Goal: Task Accomplishment & Management: Manage account settings

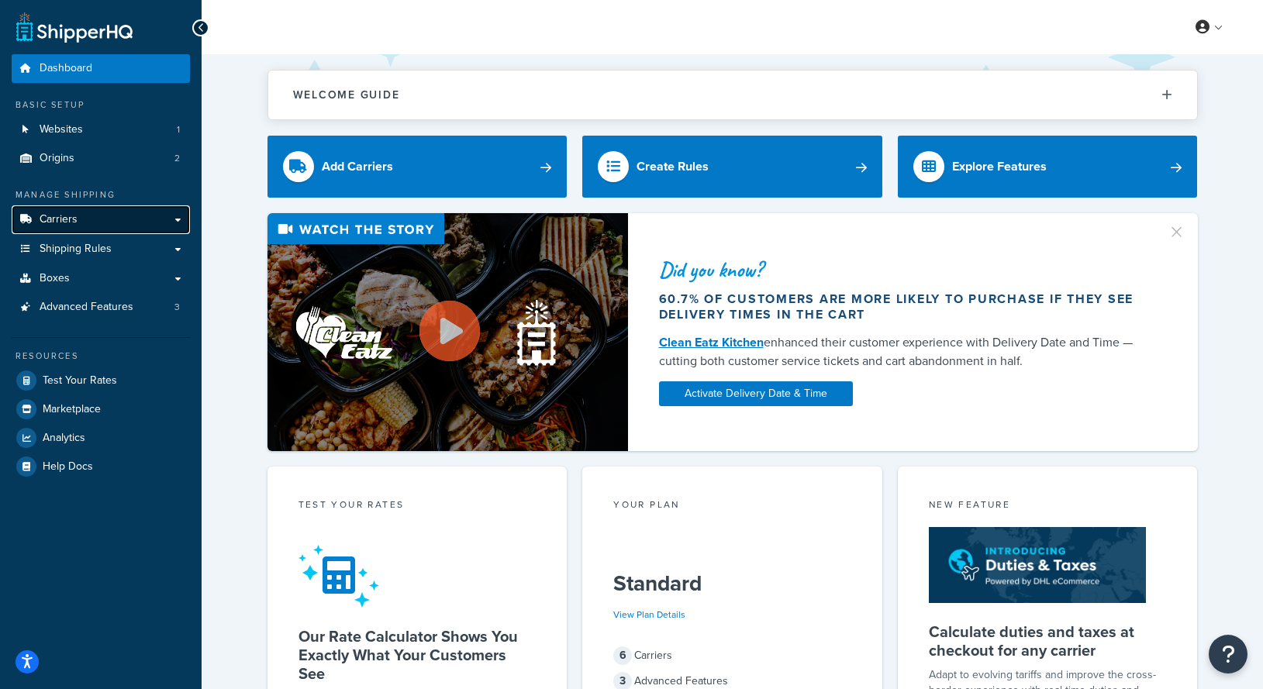
click at [133, 226] on link "Carriers" at bounding box center [101, 219] width 178 height 29
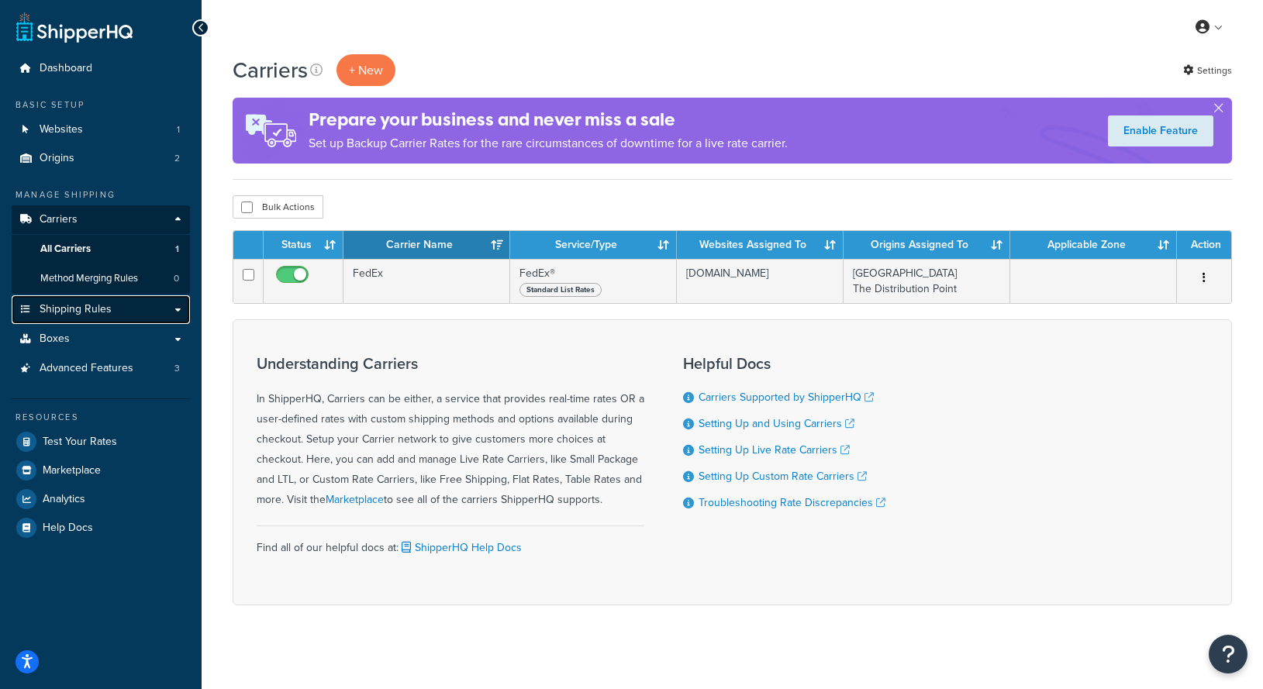
click at [173, 308] on link "Shipping Rules" at bounding box center [101, 309] width 178 height 29
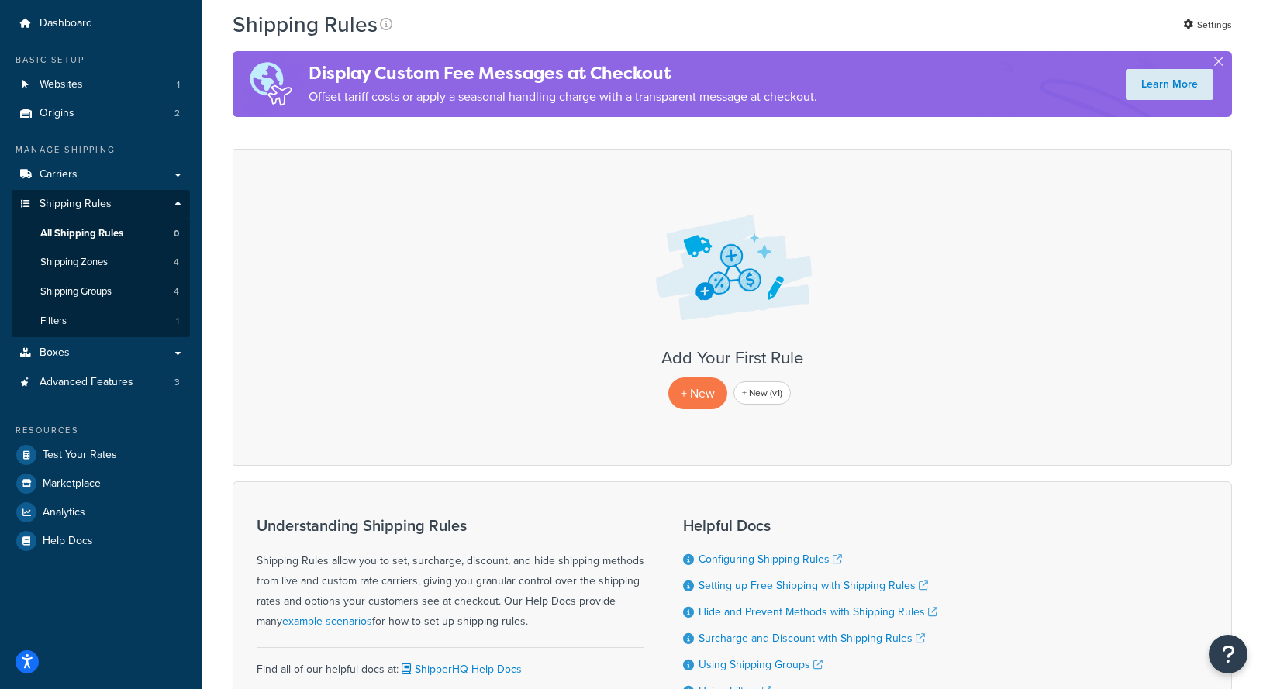
scroll to position [47, 0]
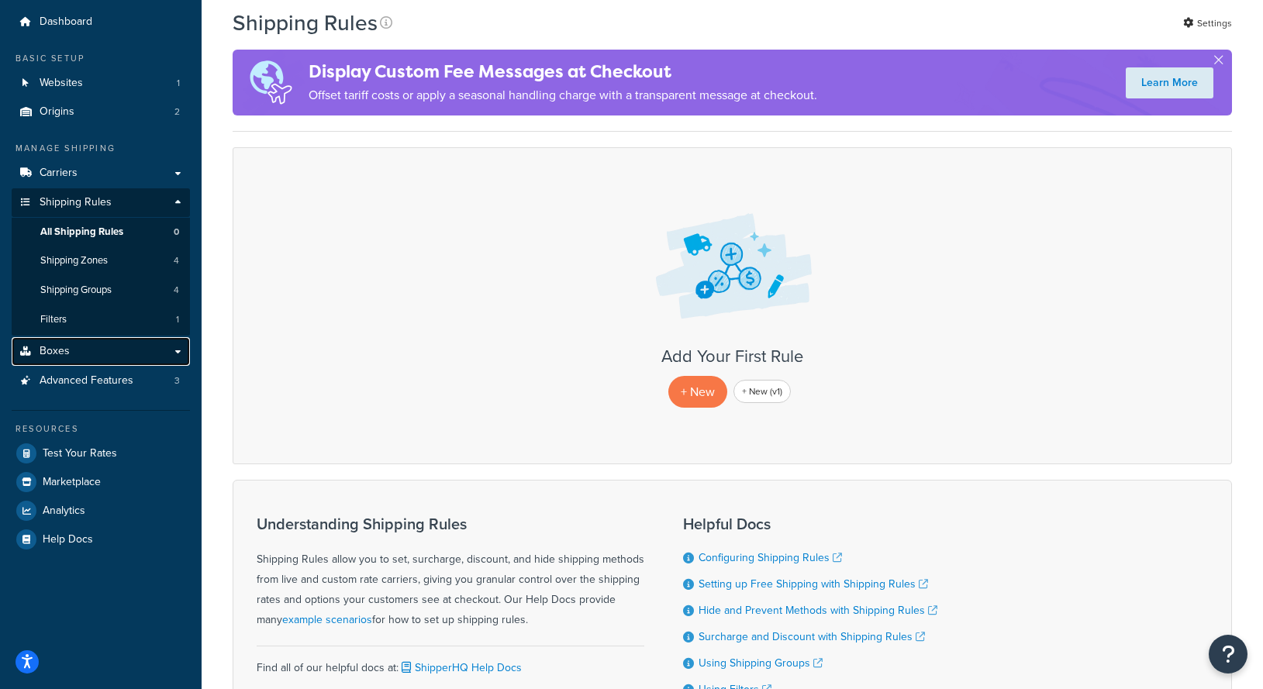
click at [143, 360] on link "Boxes" at bounding box center [101, 351] width 178 height 29
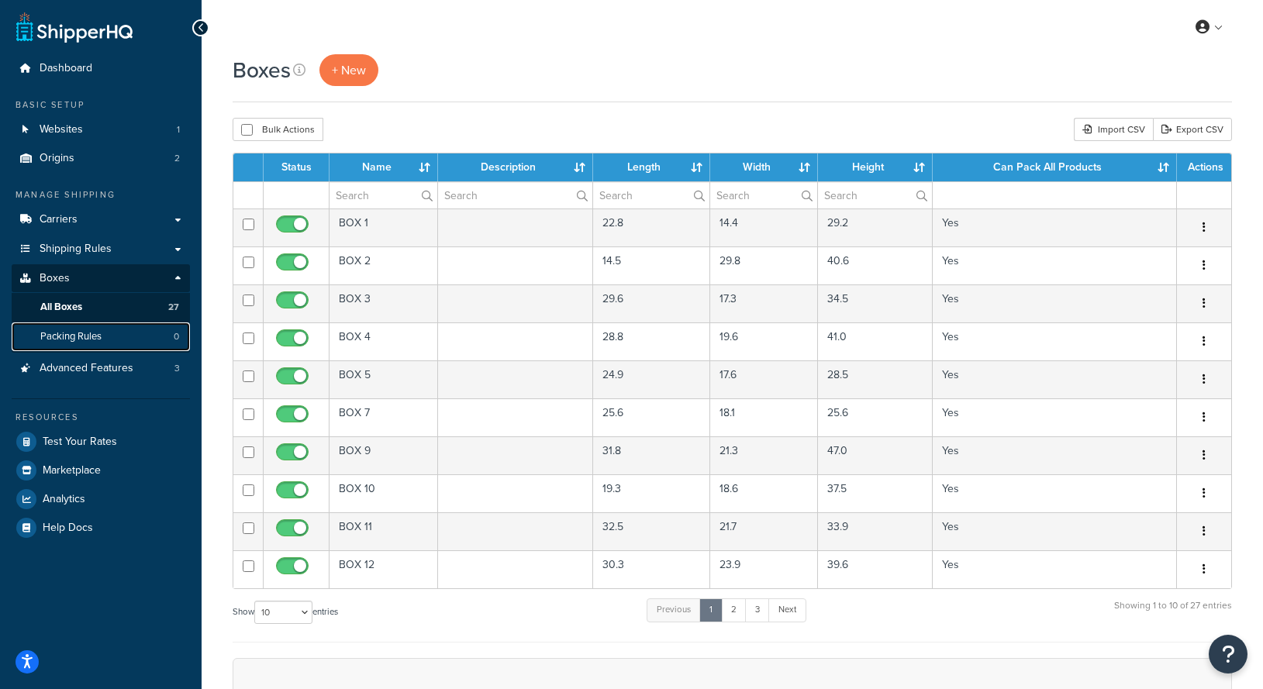
click at [79, 333] on span "Packing Rules" at bounding box center [70, 336] width 61 height 13
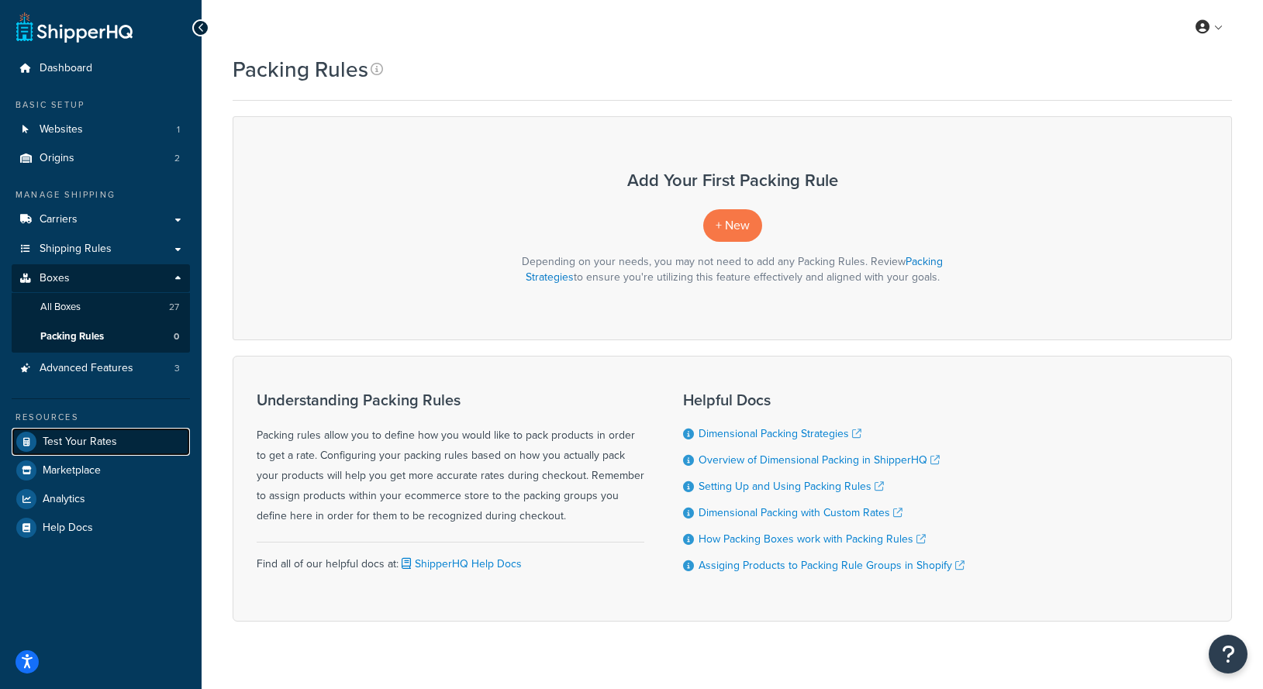
click at [80, 437] on span "Test Your Rates" at bounding box center [80, 442] width 74 height 13
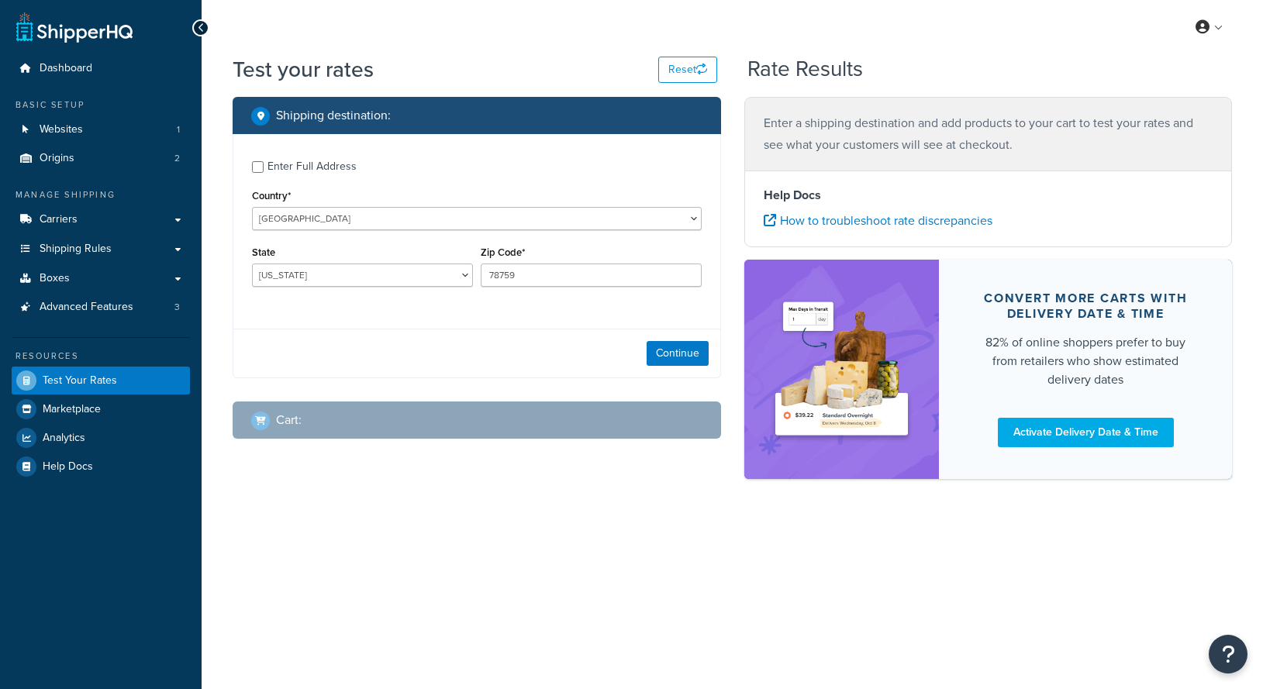
select select "TX"
click at [158, 219] on link "Carriers" at bounding box center [101, 219] width 178 height 29
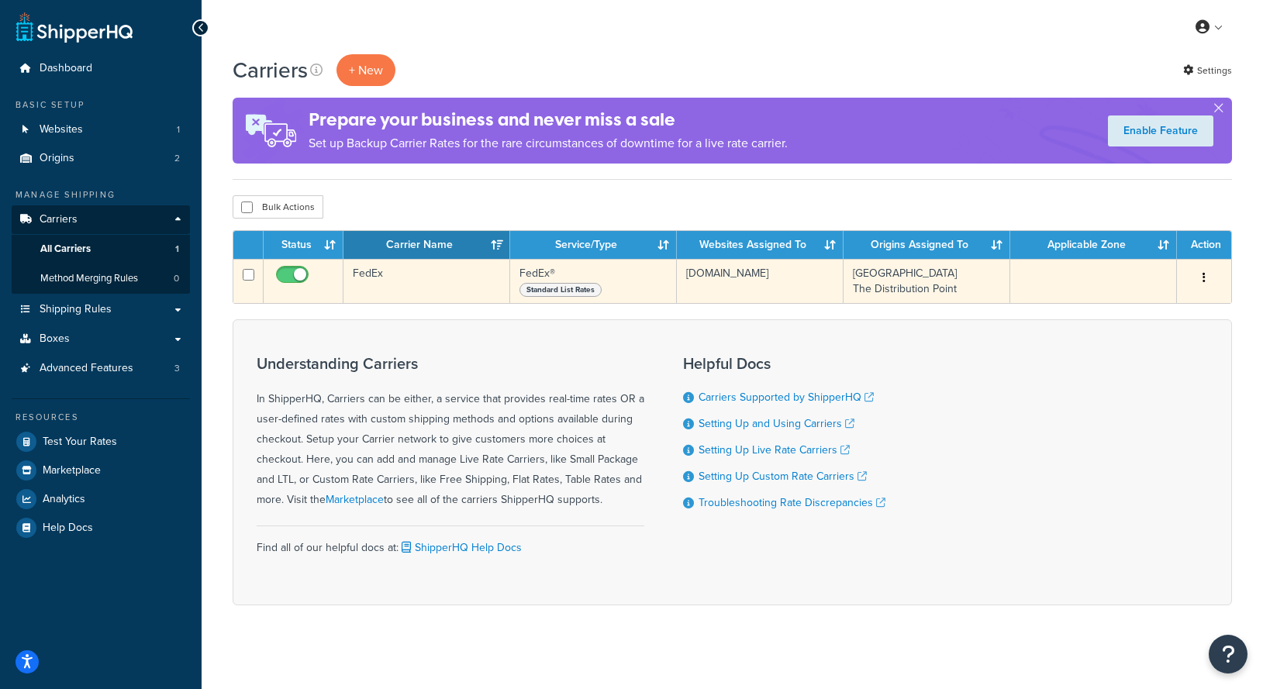
click at [576, 289] on span "Standard List Rates" at bounding box center [560, 290] width 82 height 14
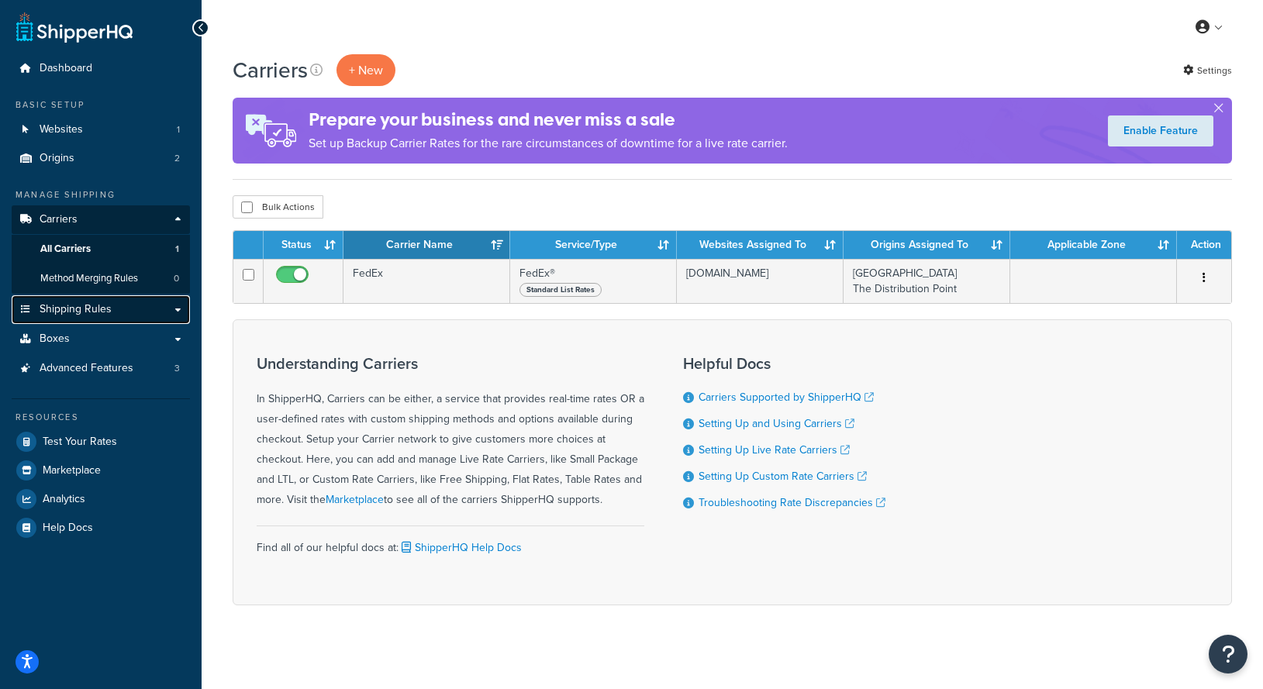
click at [148, 305] on link "Shipping Rules" at bounding box center [101, 309] width 178 height 29
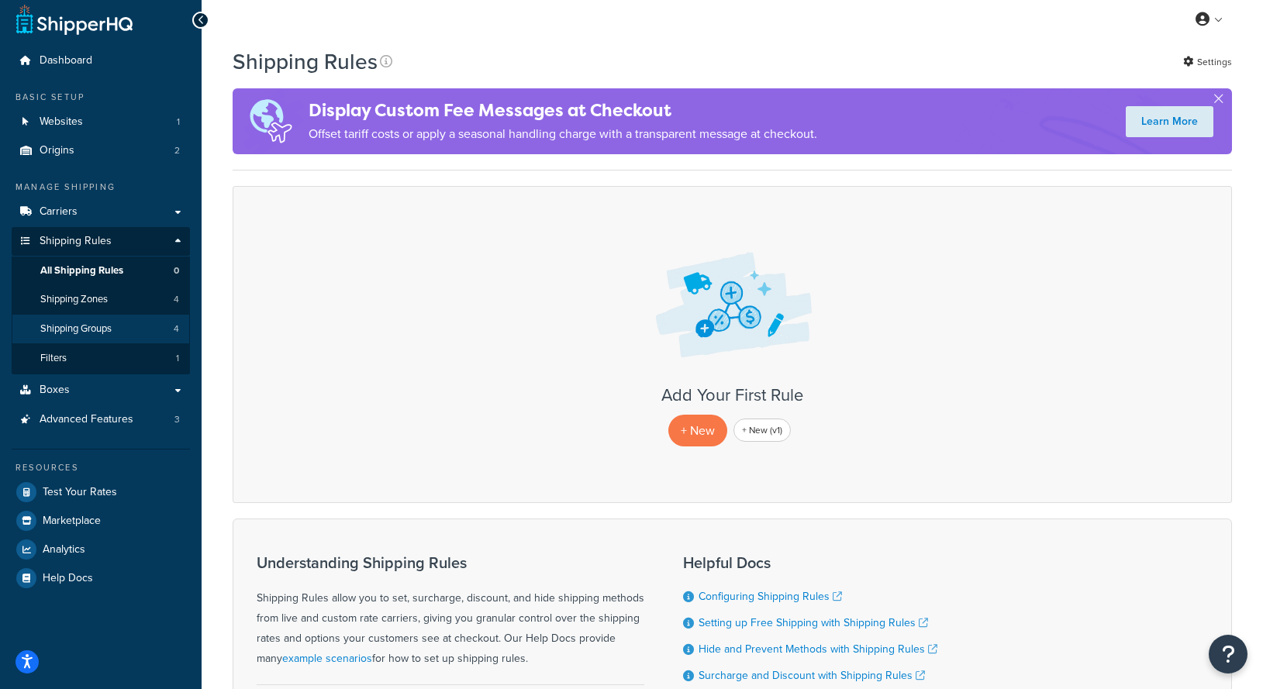
scroll to position [29, 0]
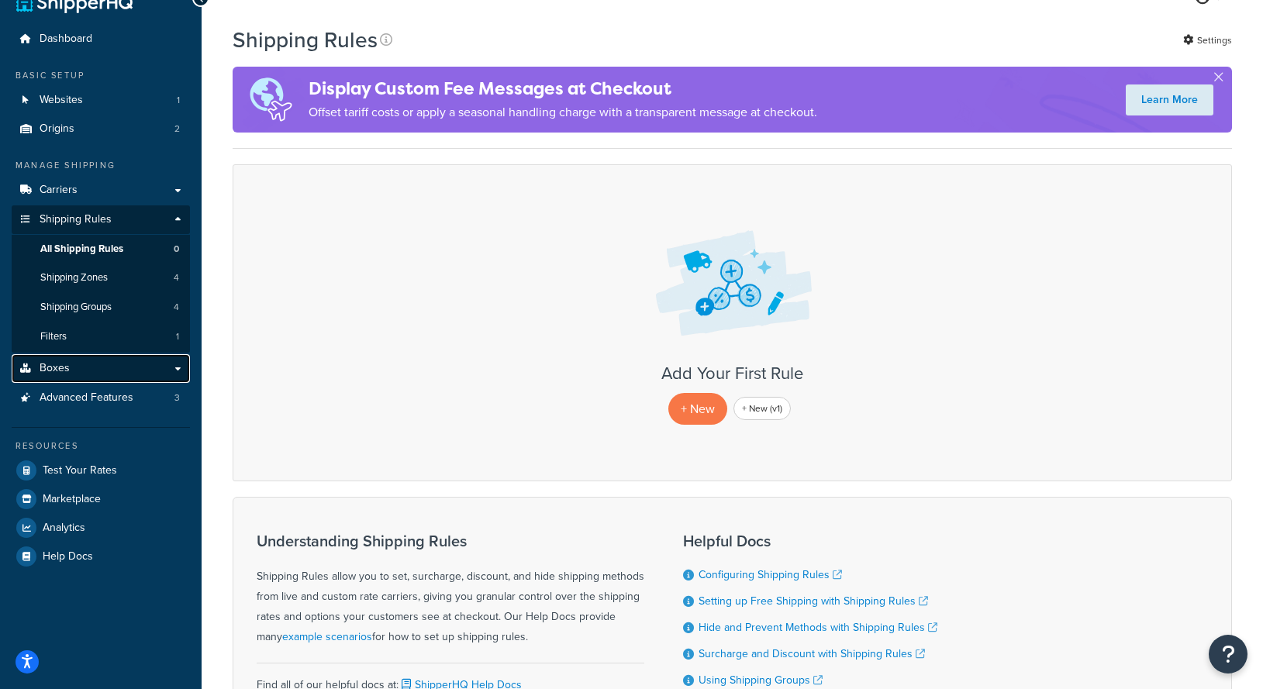
click at [130, 370] on link "Boxes" at bounding box center [101, 368] width 178 height 29
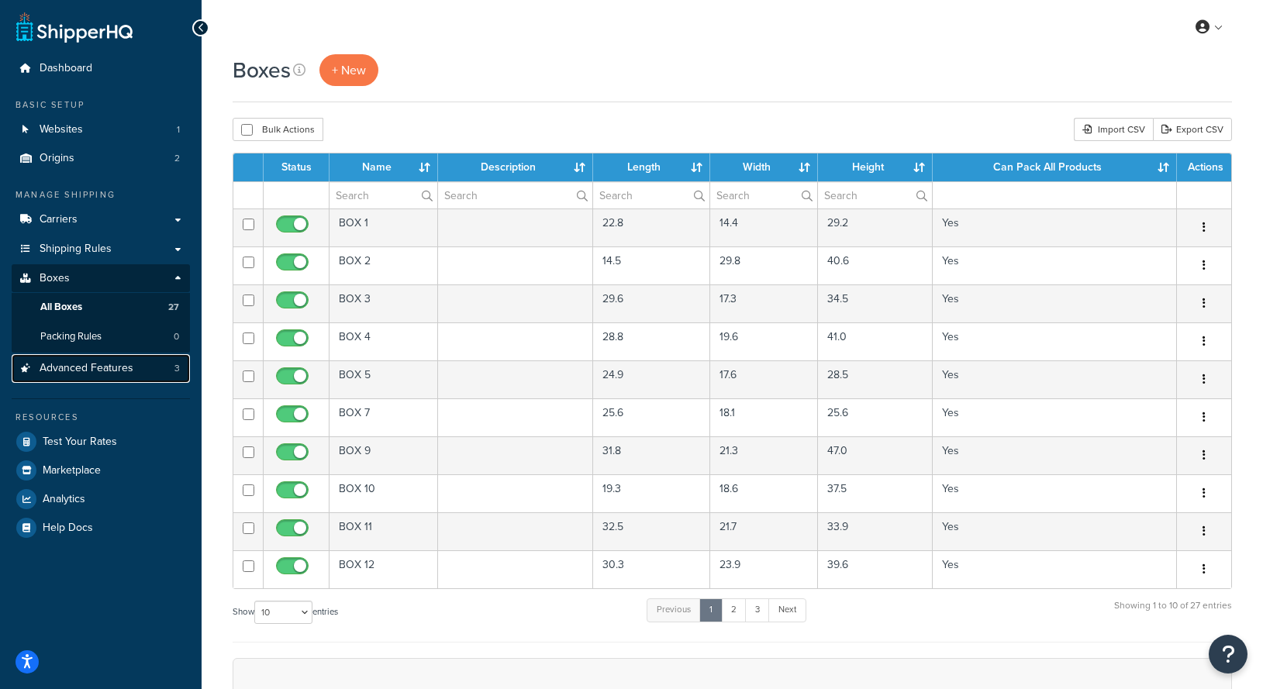
click at [100, 364] on span "Advanced Features" at bounding box center [87, 368] width 94 height 13
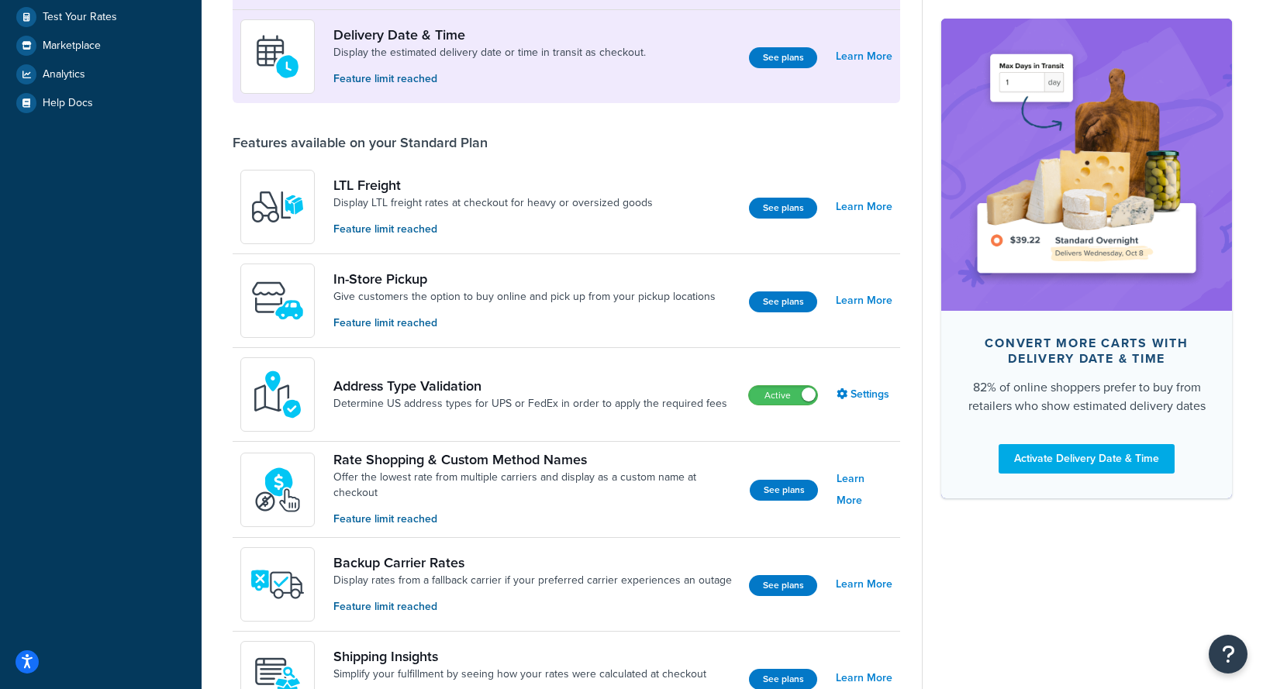
scroll to position [391, 0]
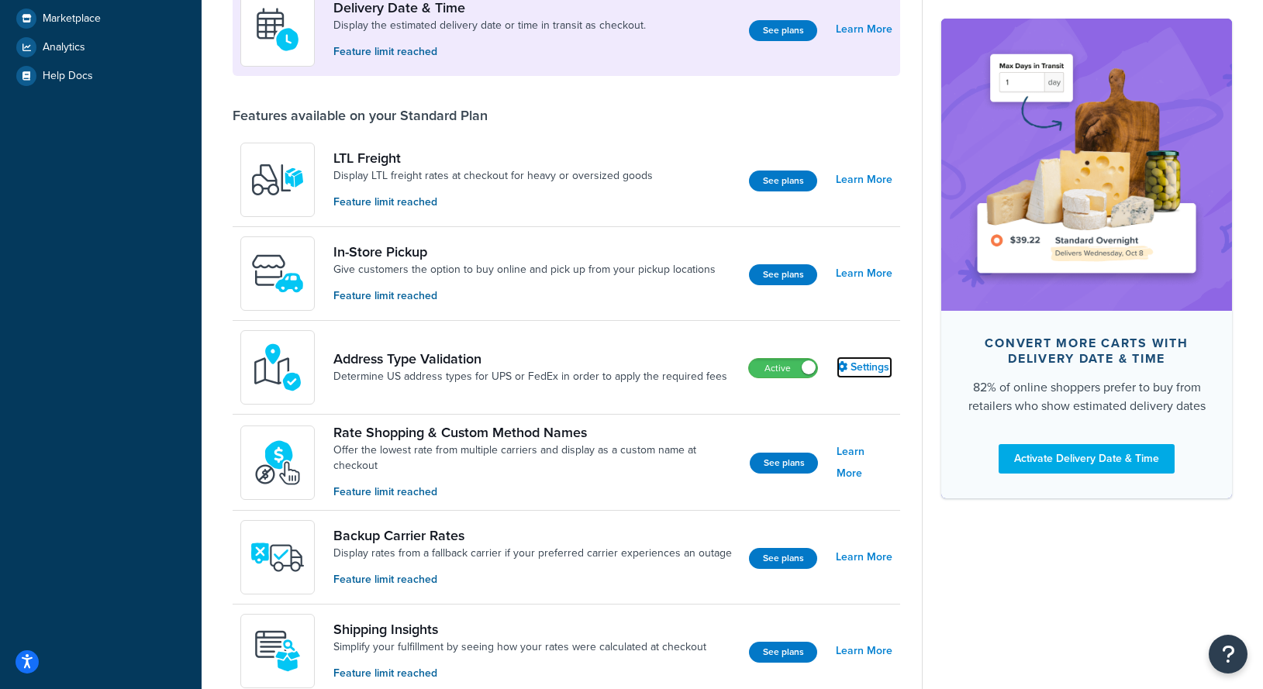
click at [867, 358] on link "Settings" at bounding box center [864, 368] width 56 height 22
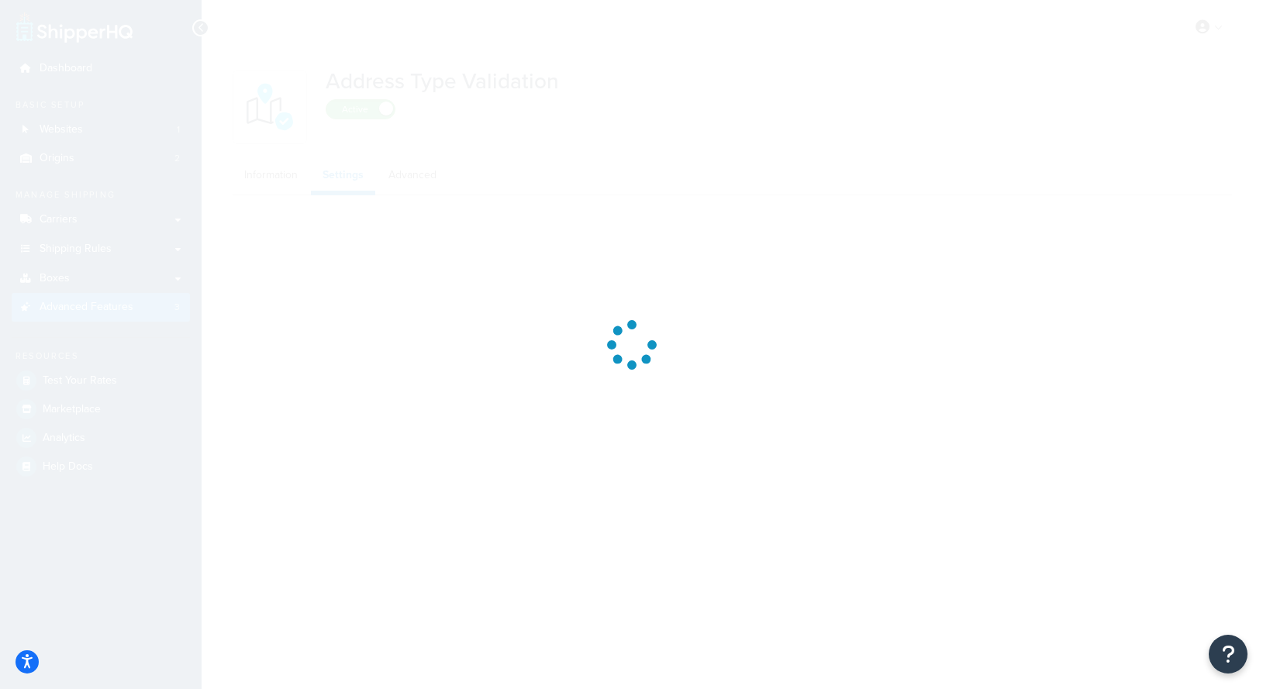
select select "165549"
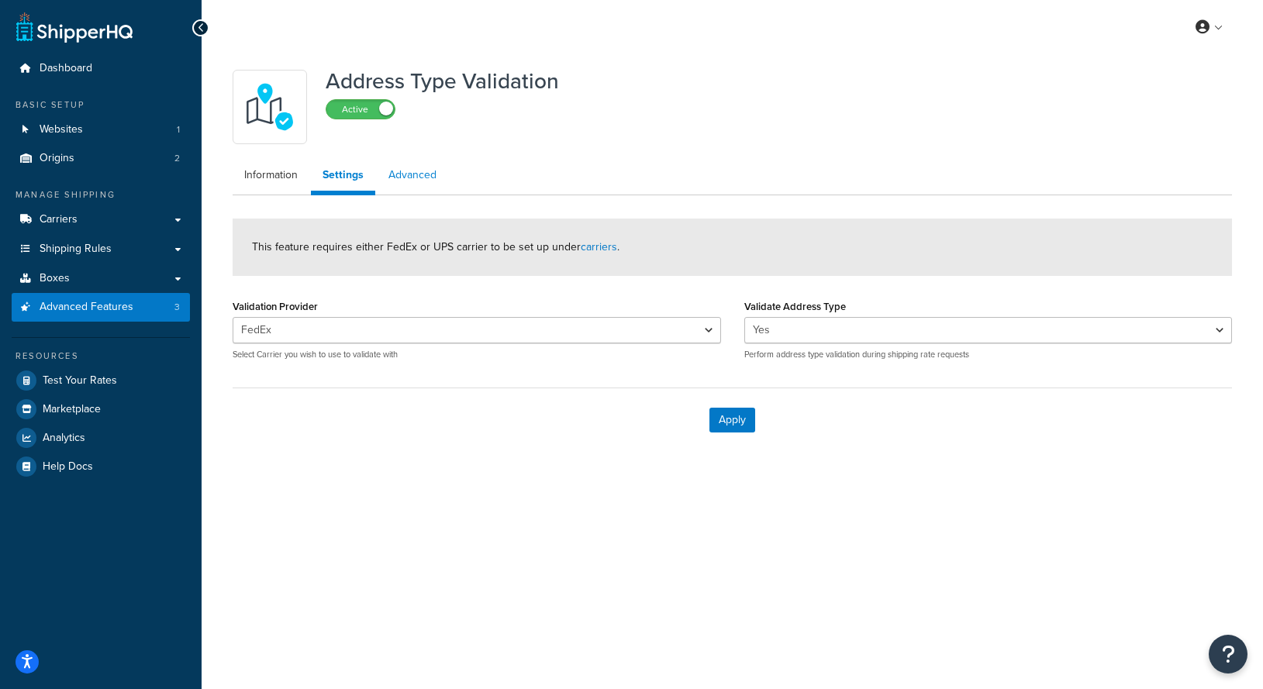
click at [403, 171] on link "Advanced" at bounding box center [412, 175] width 71 height 31
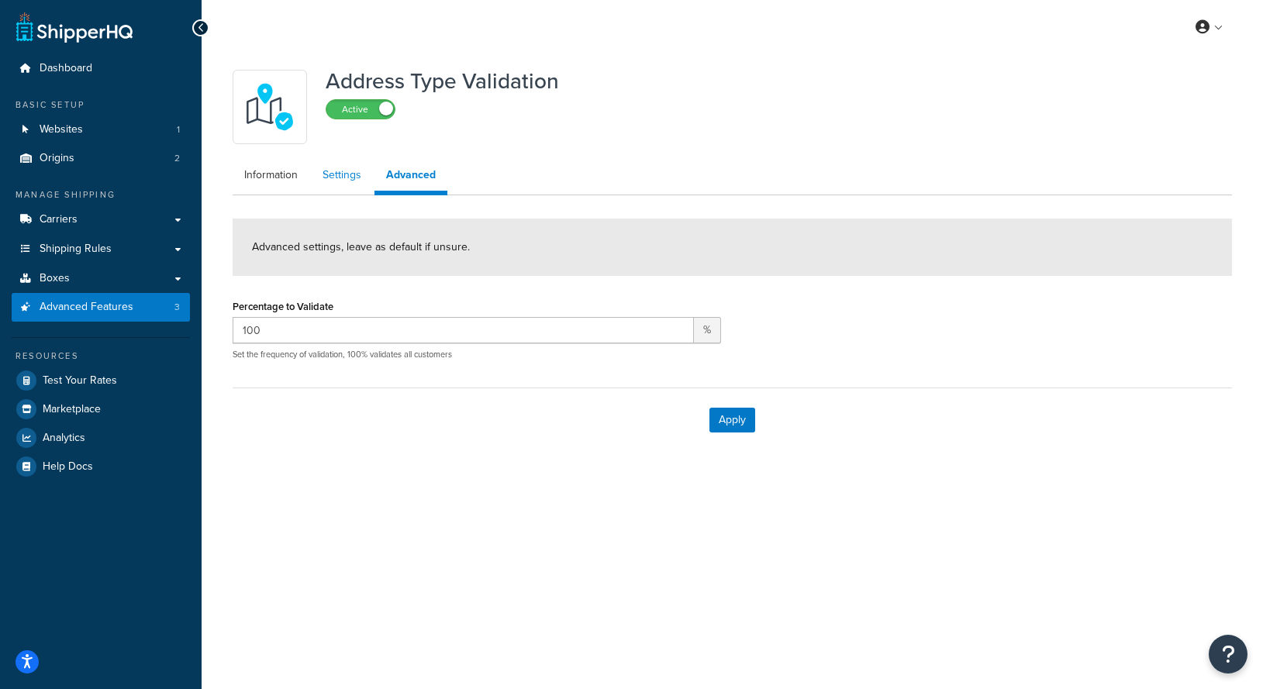
click at [350, 172] on link "Settings" at bounding box center [342, 175] width 62 height 31
select select "165549"
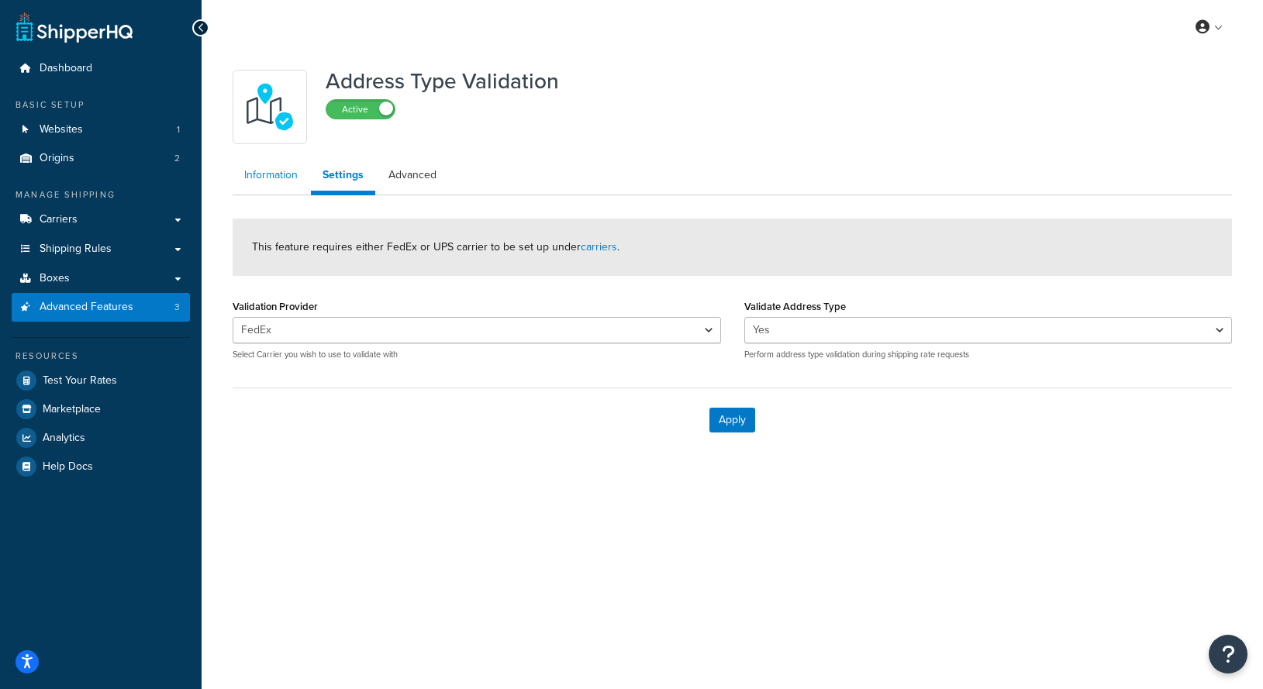
click at [265, 174] on link "Information" at bounding box center [271, 175] width 77 height 31
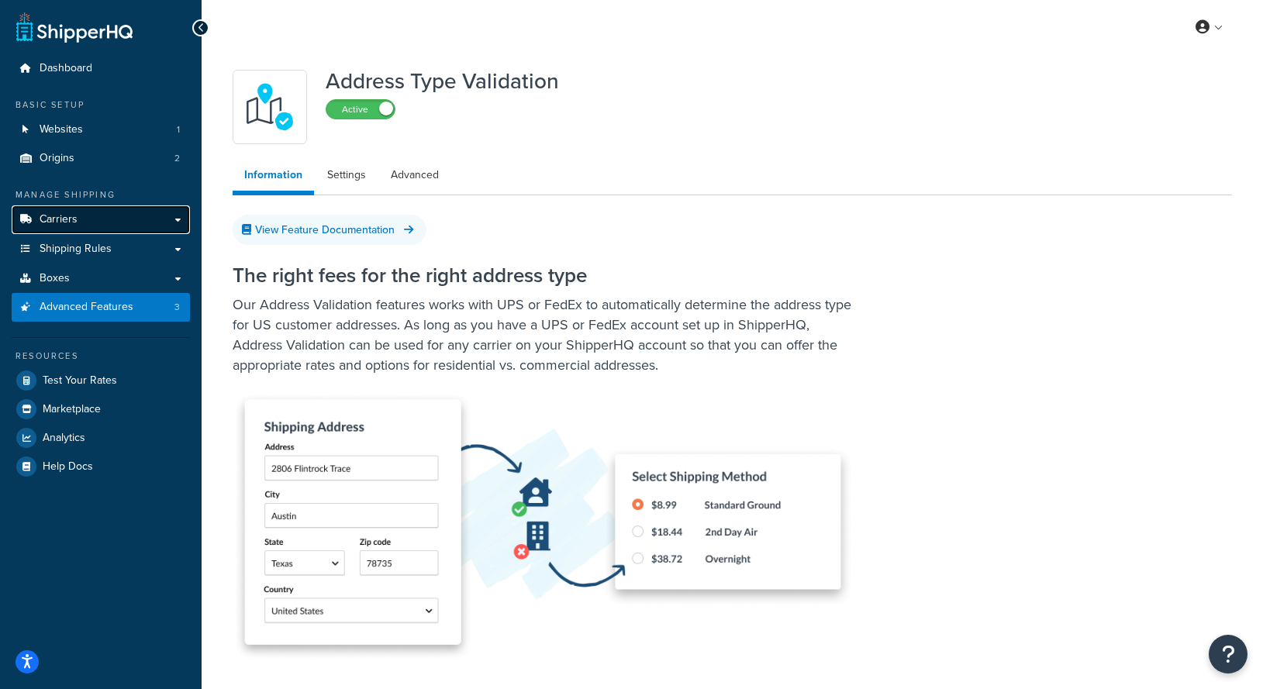
click at [106, 226] on link "Carriers" at bounding box center [101, 219] width 178 height 29
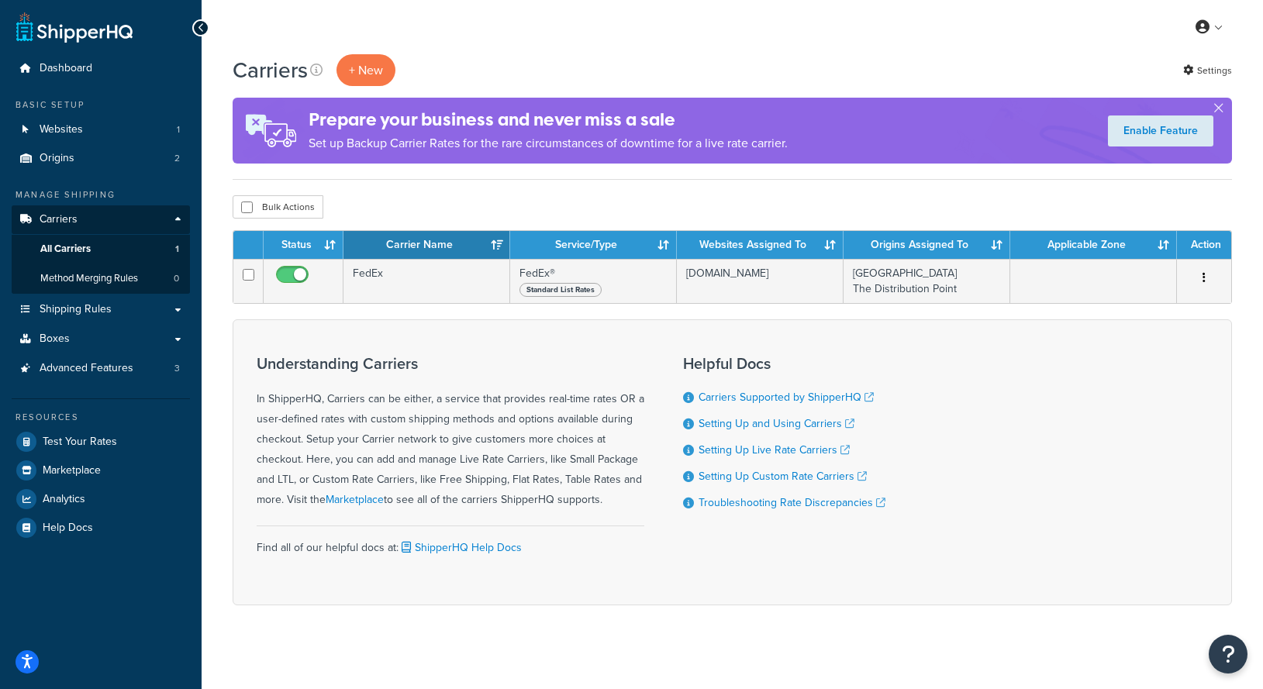
scroll to position [9, 0]
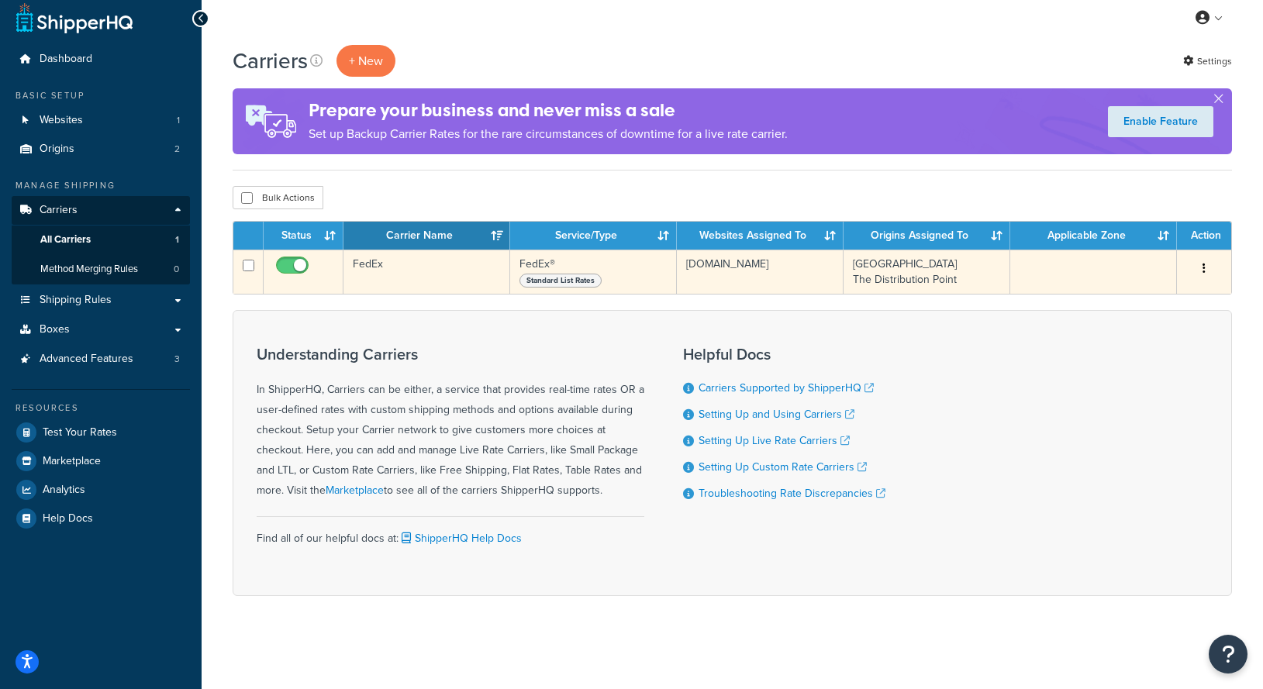
click at [1206, 271] on button "button" at bounding box center [1204, 269] width 22 height 25
click at [1150, 304] on link "Edit" at bounding box center [1141, 300] width 122 height 32
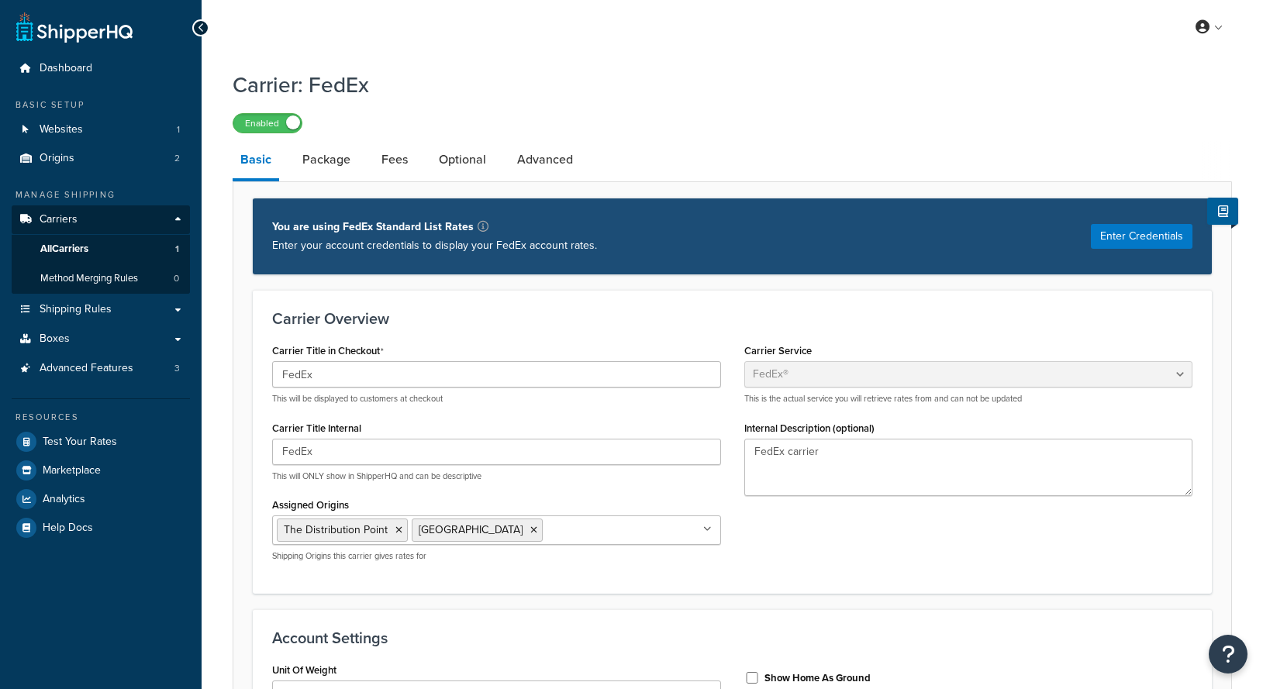
select select "fedEx"
select select "REGULAR_PICKUP"
select select "YOUR_PACKAGING"
click at [131, 313] on link "Shipping Rules" at bounding box center [101, 309] width 178 height 29
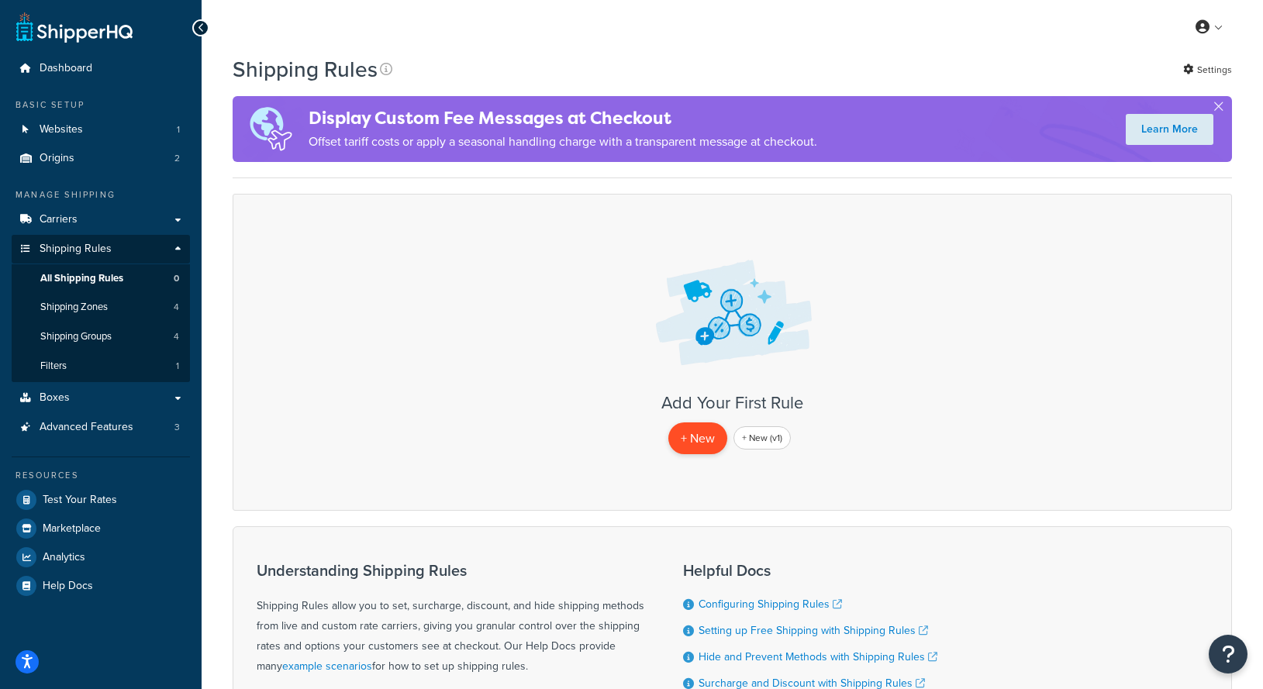
click at [705, 433] on p "+ New" at bounding box center [697, 438] width 59 height 32
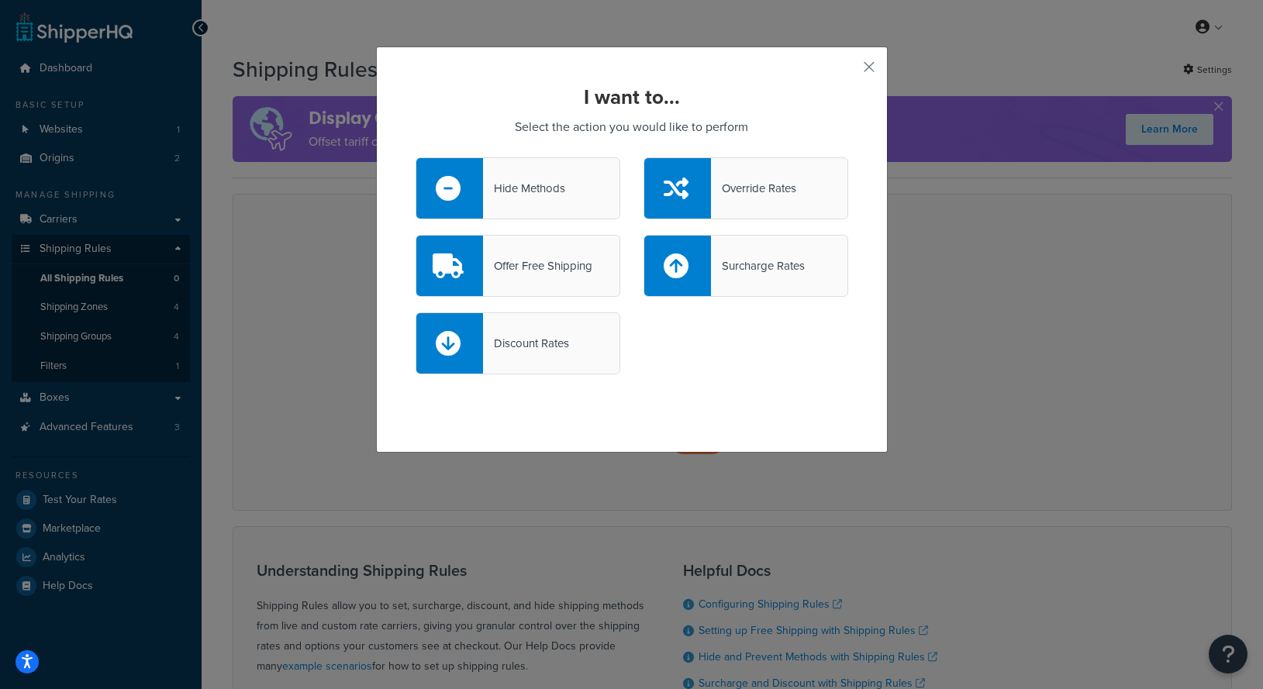
click at [581, 177] on div "Hide Methods" at bounding box center [517, 188] width 205 height 62
click at [0, 0] on input "Hide Methods" at bounding box center [0, 0] width 0 height 0
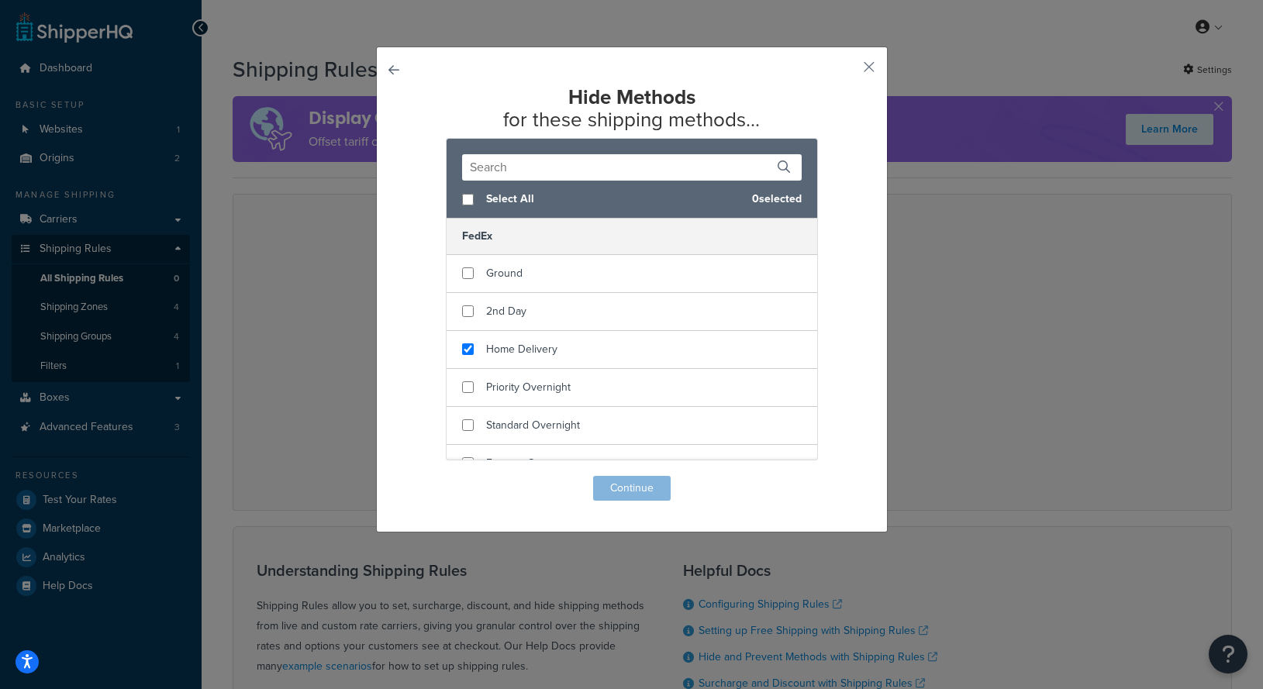
checkbox input "true"
click at [581, 351] on div "Home Delivery" at bounding box center [631, 350] width 371 height 38
click at [613, 495] on button "Continue" at bounding box center [632, 488] width 78 height 25
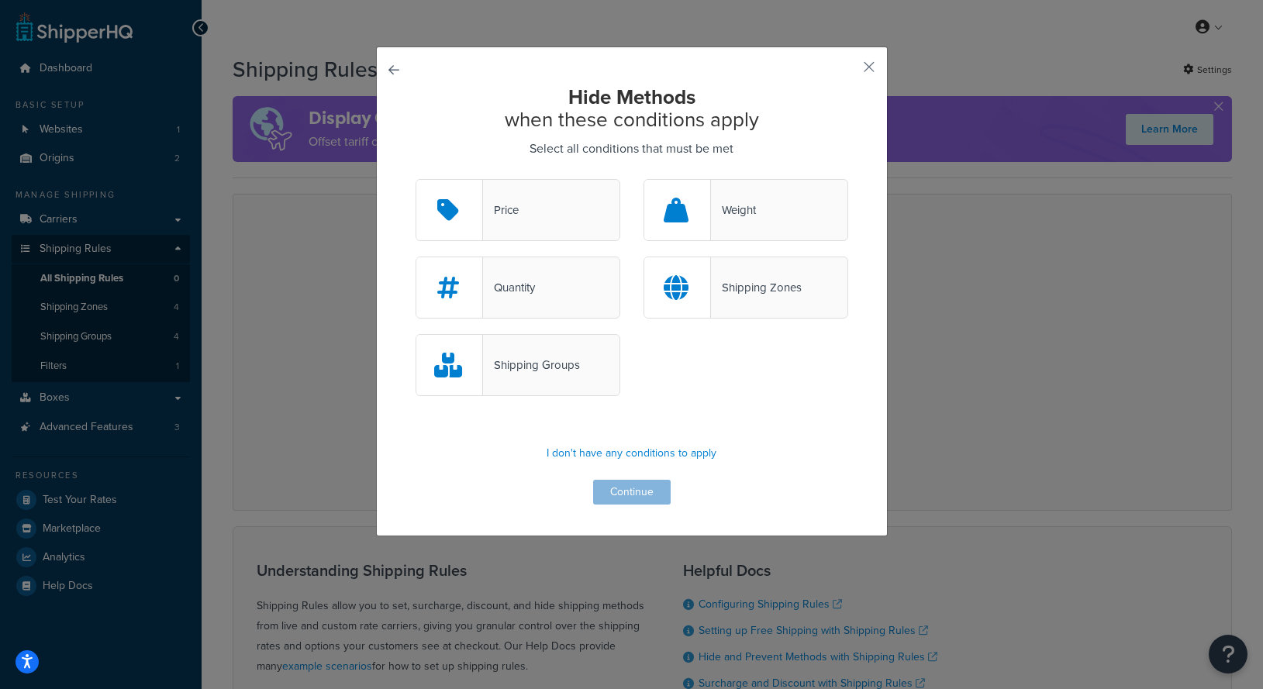
click at [746, 300] on div "Shipping Zones" at bounding box center [745, 288] width 205 height 62
click at [0, 0] on input "Shipping Zones" at bounding box center [0, 0] width 0 height 0
click at [622, 496] on button "Continue" at bounding box center [632, 492] width 78 height 25
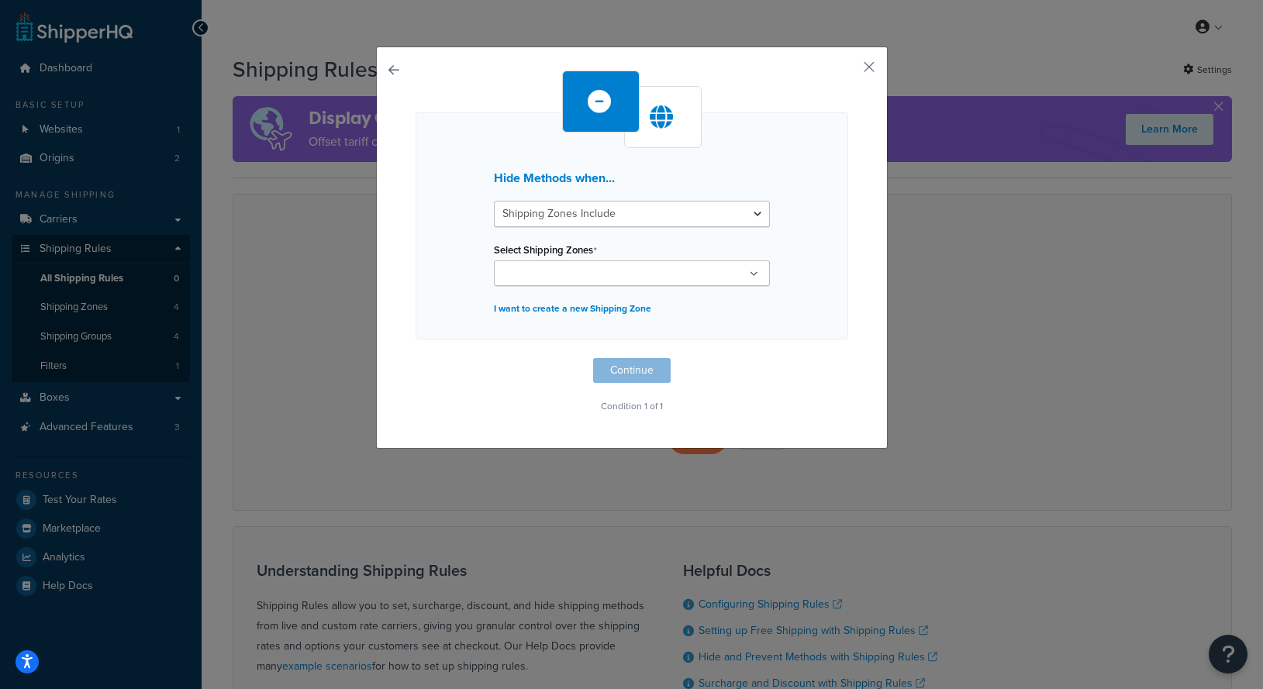
click at [605, 274] on input "Select Shipping Zones" at bounding box center [566, 274] width 137 height 17
click at [808, 298] on div "Hide Methods when... Shipping Zones Include Shipping Zones Do Not Include Selec…" at bounding box center [631, 225] width 433 height 227
click at [848, 71] on button "button" at bounding box center [846, 73] width 4 height 4
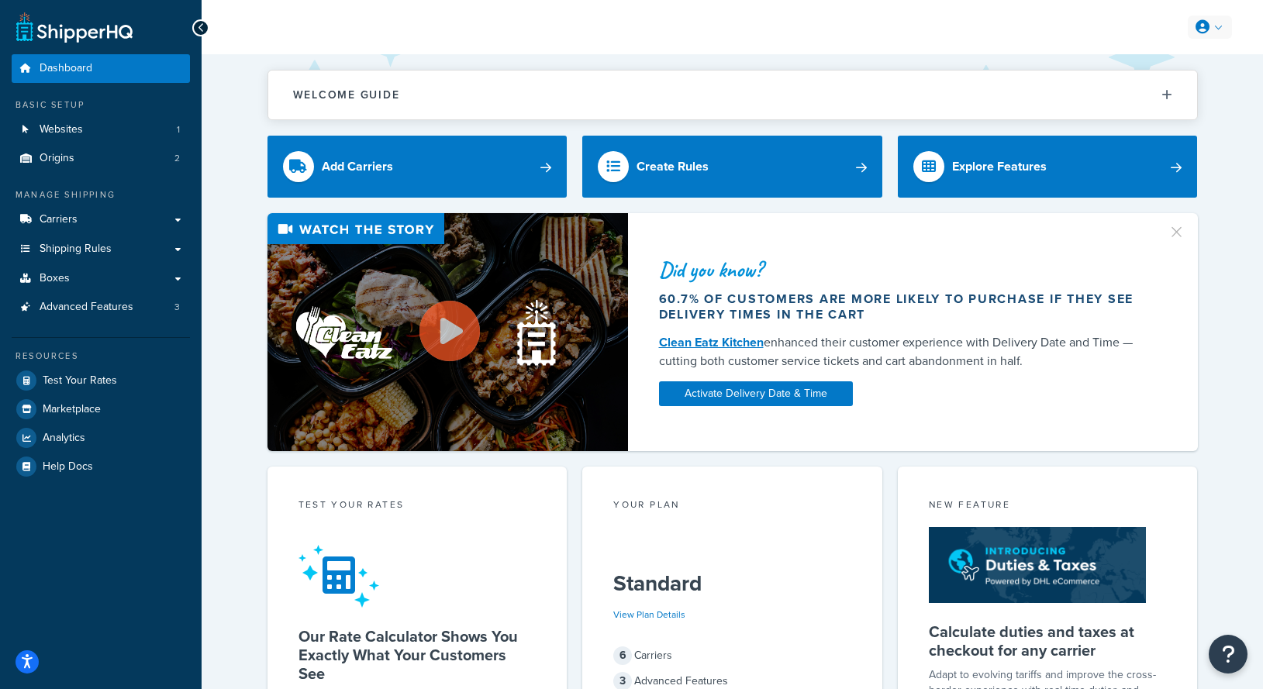
click at [1209, 33] on link at bounding box center [1209, 27] width 44 height 23
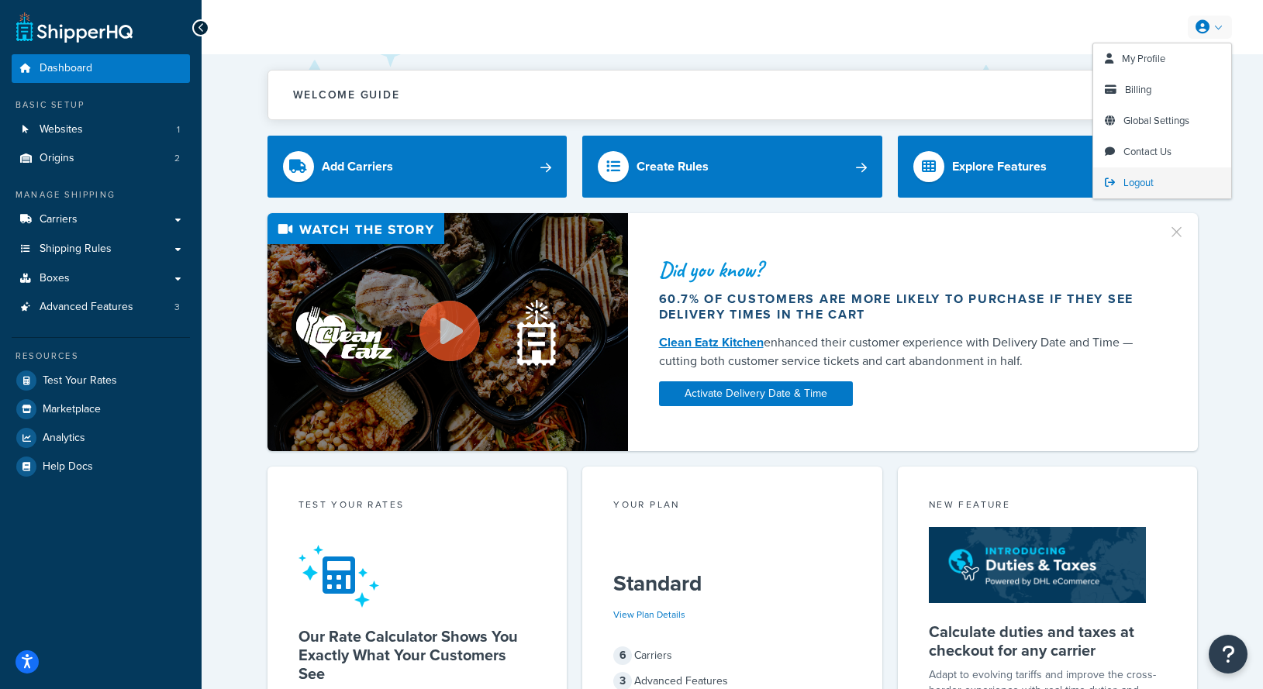
click at [1158, 193] on link "Logout" at bounding box center [1162, 182] width 138 height 31
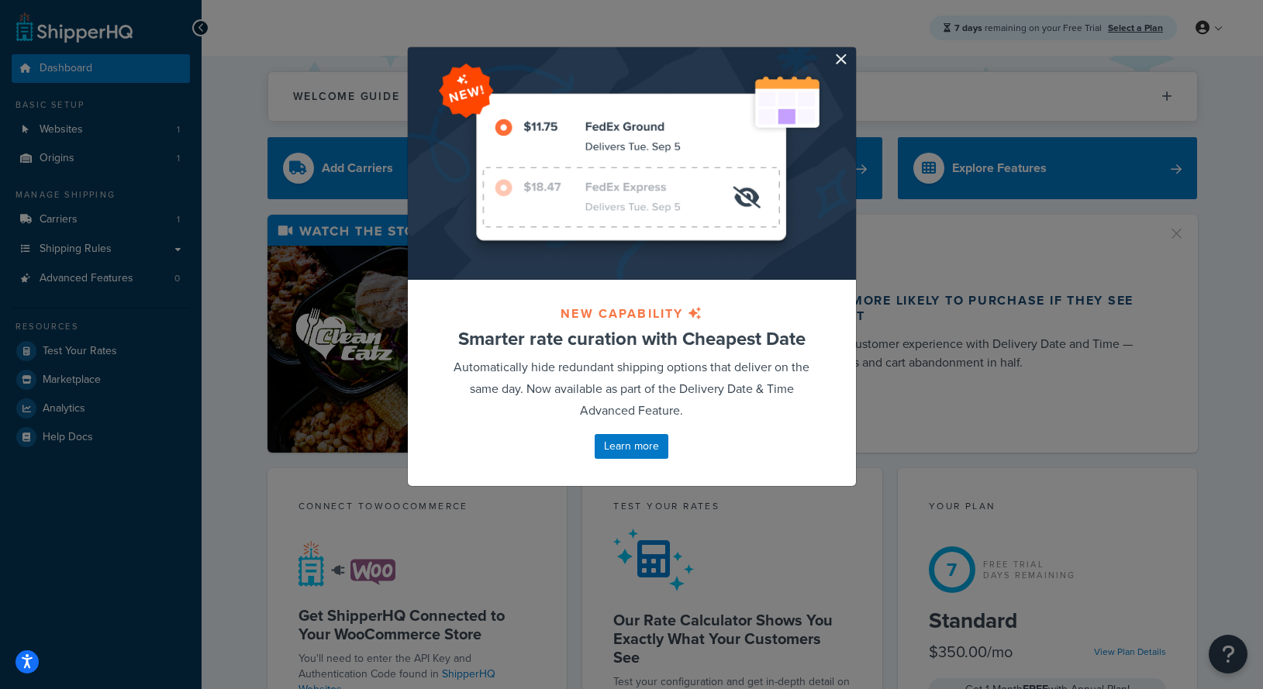
click at [852, 67] on div at bounding box center [632, 163] width 448 height 233
click at [830, 59] on div at bounding box center [632, 163] width 448 height 233
click at [852, 51] on button "button" at bounding box center [854, 49] width 4 height 4
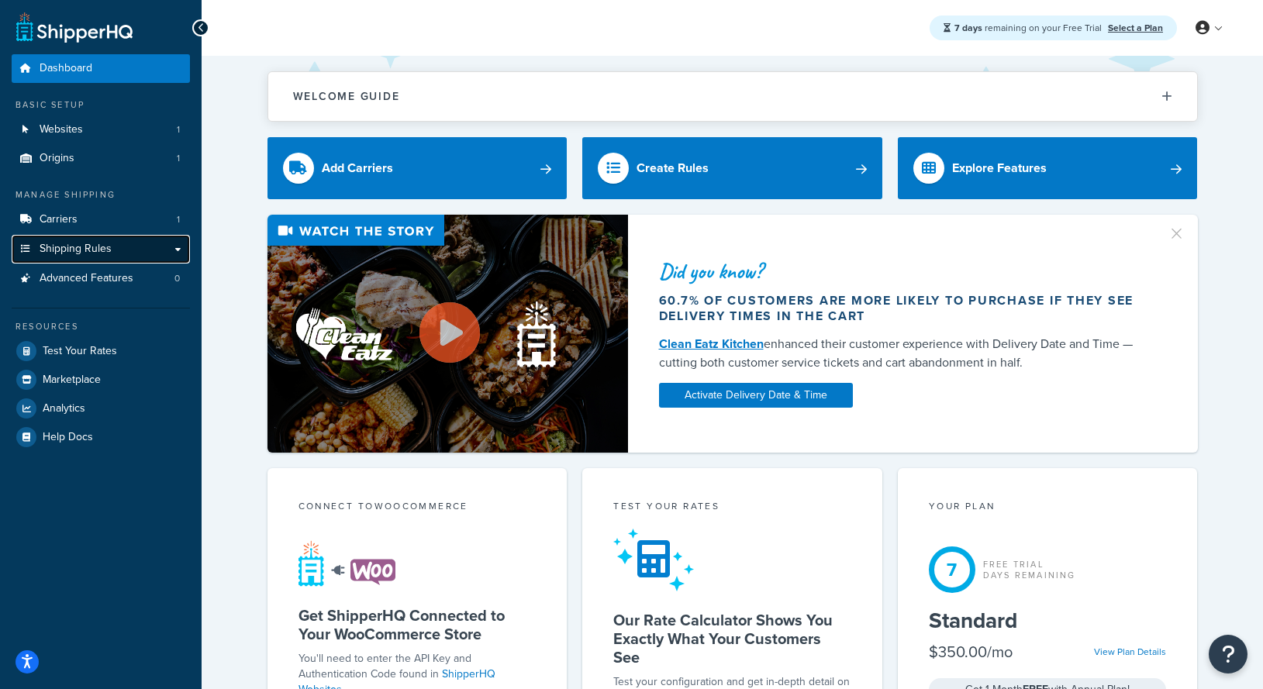
click at [117, 247] on link "Shipping Rules" at bounding box center [101, 249] width 178 height 29
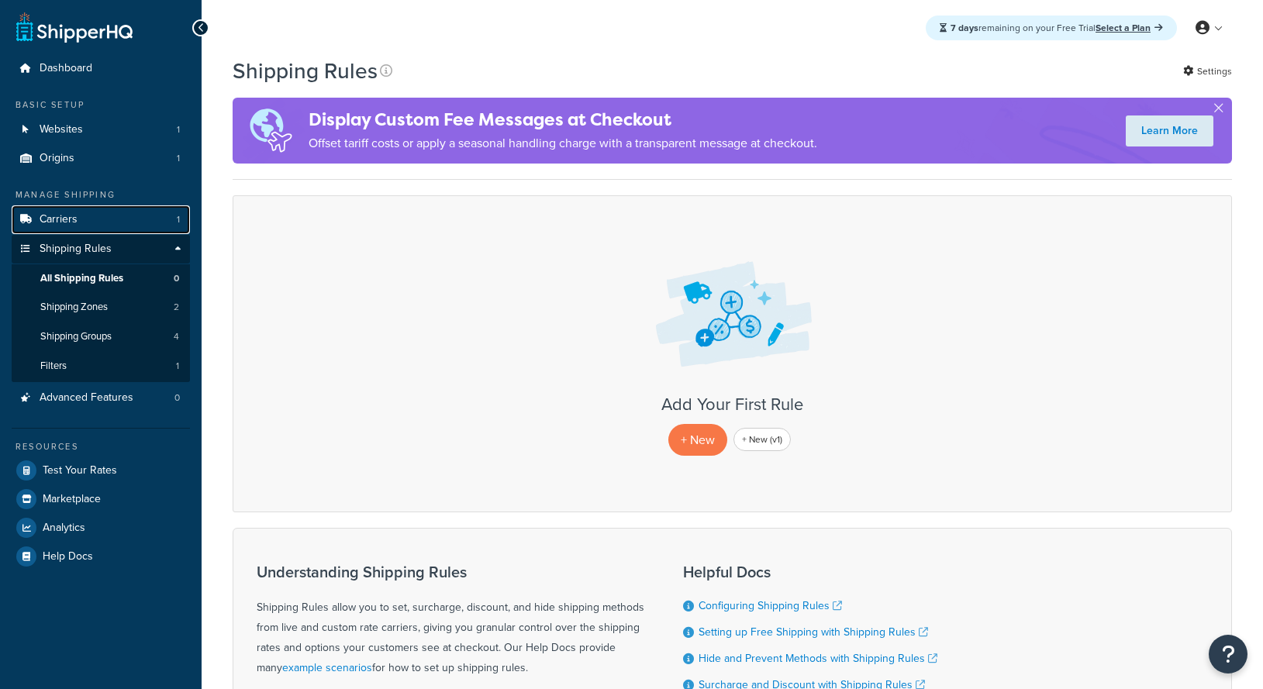
click at [129, 217] on link "Carriers 1" at bounding box center [101, 219] width 178 height 29
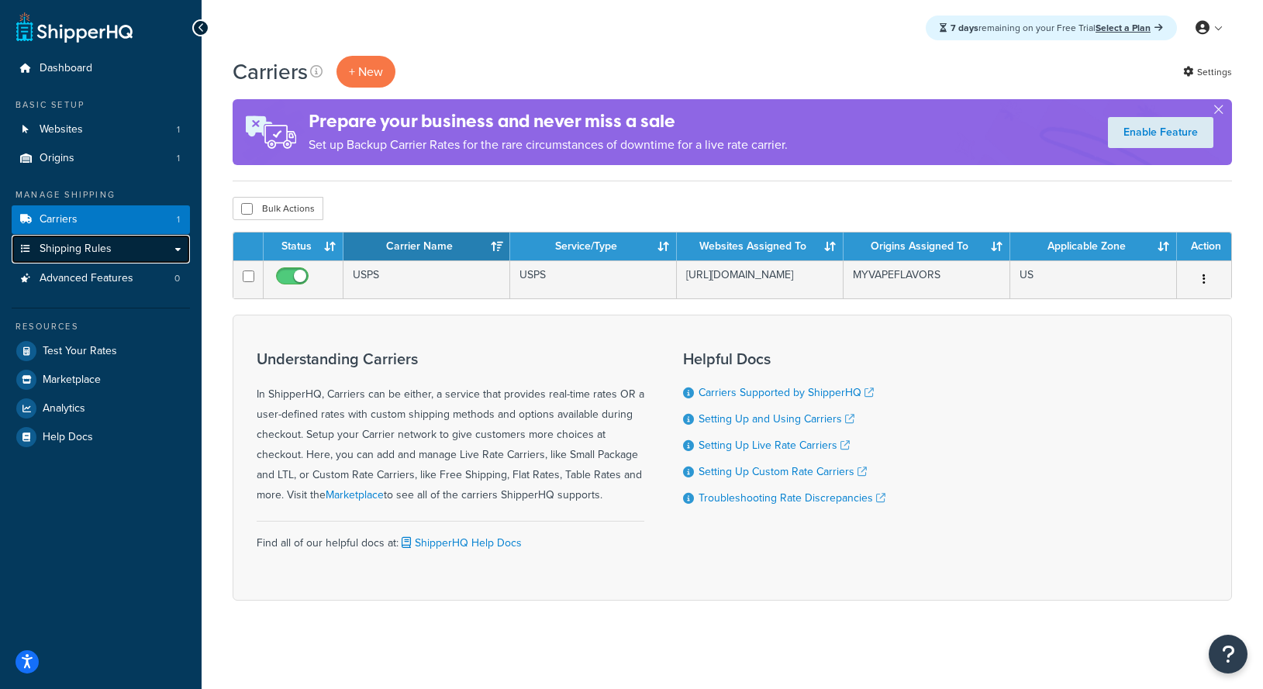
click at [132, 257] on link "Shipping Rules" at bounding box center [101, 249] width 178 height 29
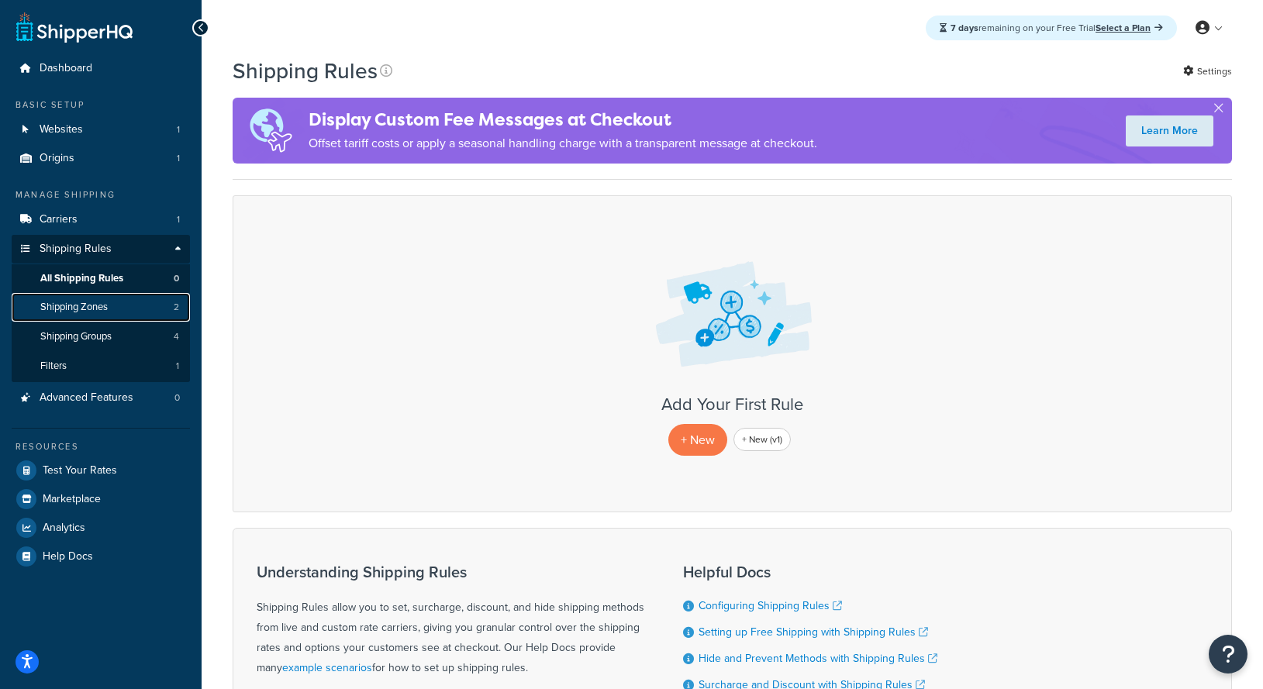
click at [164, 306] on link "Shipping Zones 2" at bounding box center [101, 307] width 178 height 29
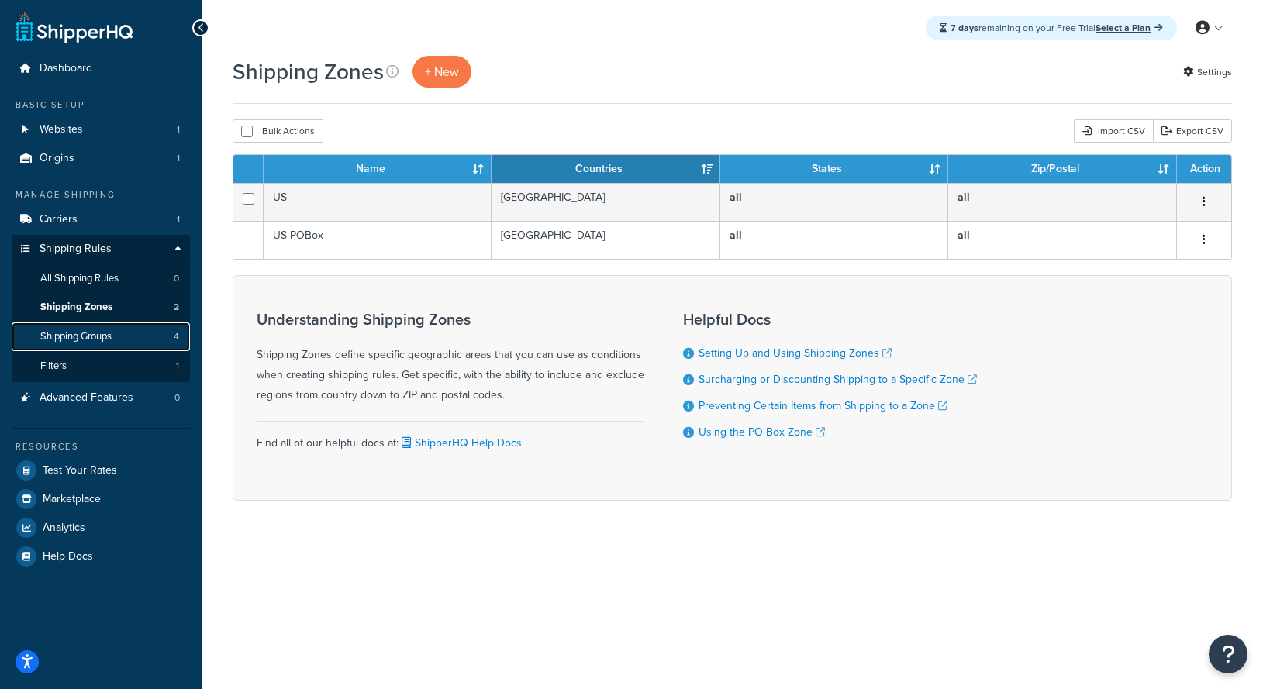
click at [165, 323] on link "Shipping Groups 4" at bounding box center [101, 336] width 178 height 29
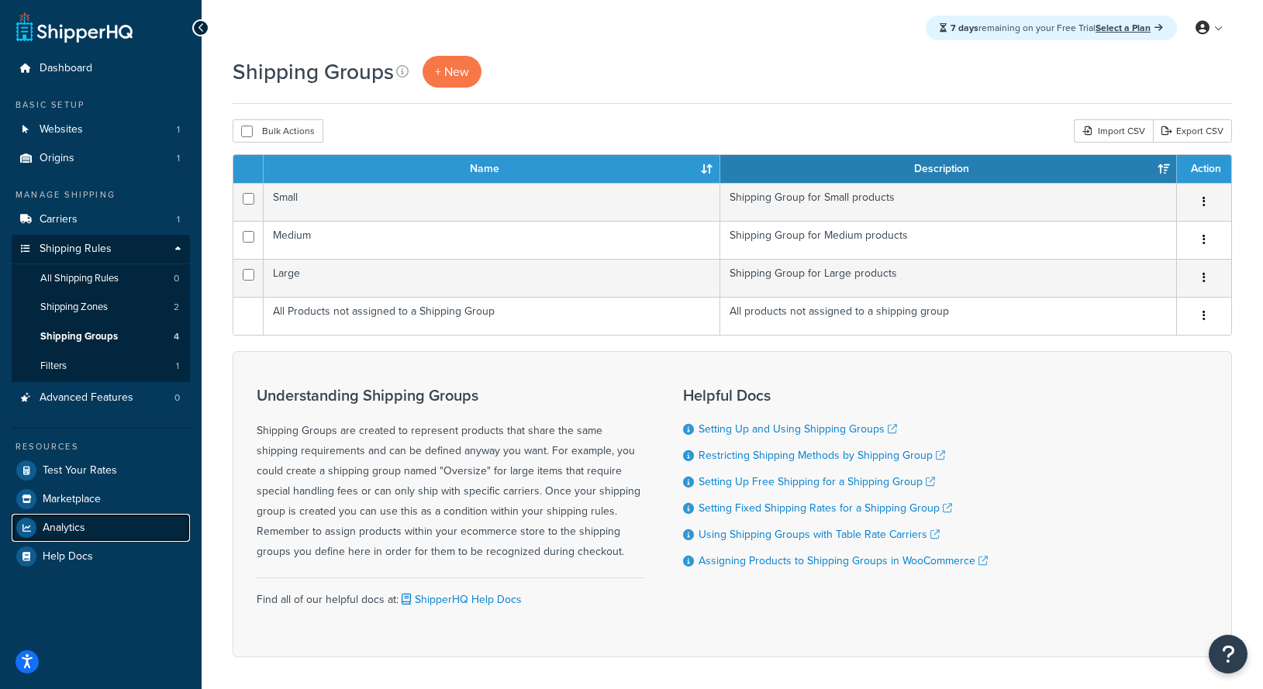
click at [106, 539] on link "Analytics" at bounding box center [101, 528] width 178 height 28
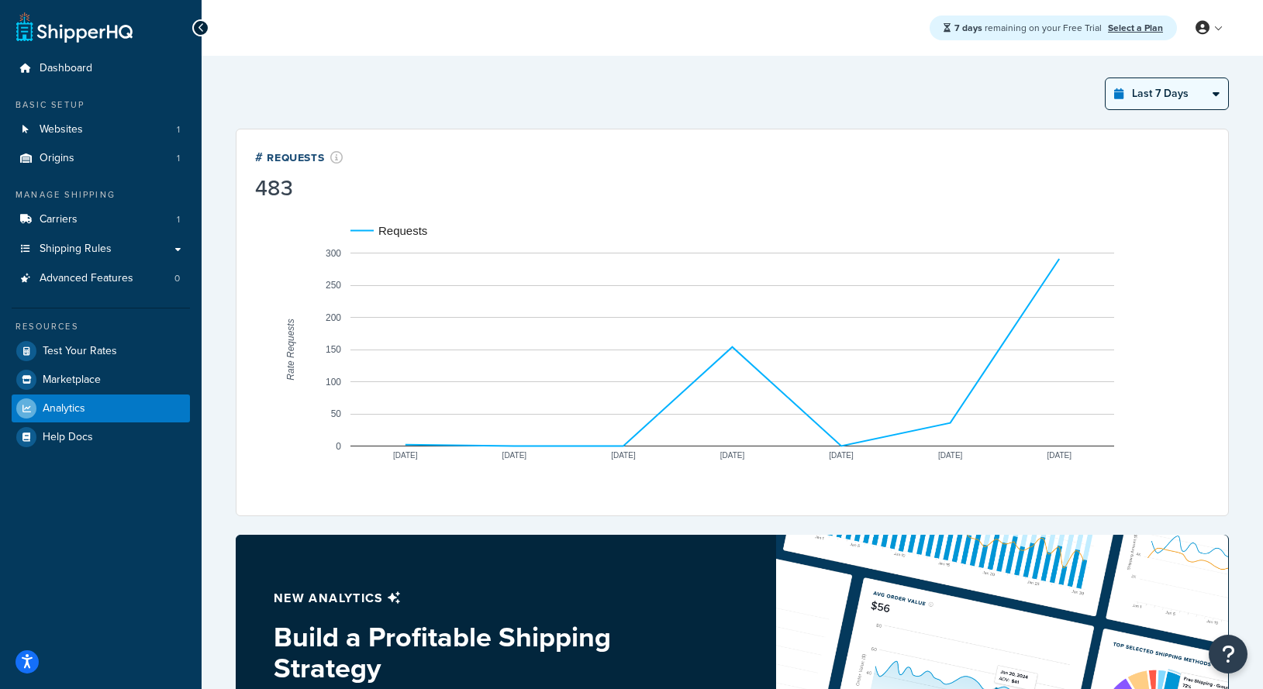
click at [1194, 99] on select "Last 24 Hours Last 7 Days Last 30 Days Last 3 Months Last 6 Months Last 12 Mont…" at bounding box center [1166, 93] width 122 height 31
select select "last_3_months"
click at [1105, 78] on select "Last 24 Hours Last 7 Days Last 30 Days Last 3 Months Last 6 Months Last 12 Mont…" at bounding box center [1166, 93] width 122 height 31
